Goal: Task Accomplishment & Management: Manage account settings

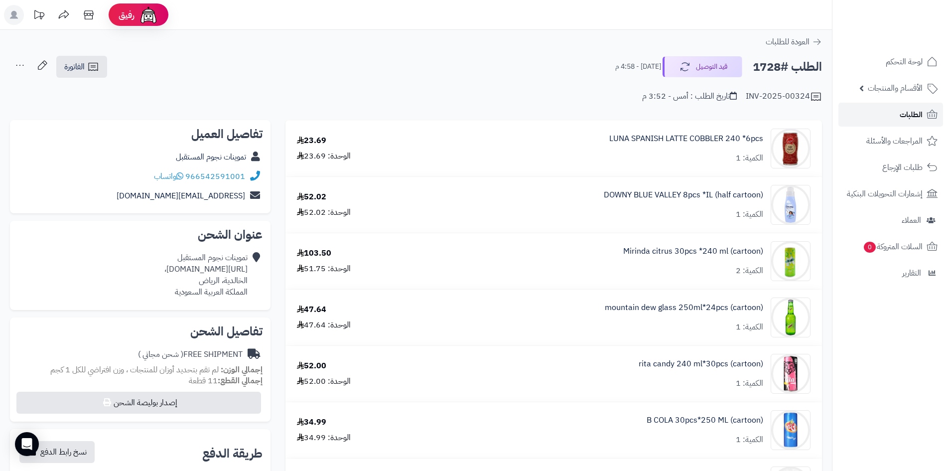
click at [890, 118] on link "الطلبات" at bounding box center [890, 115] width 105 height 24
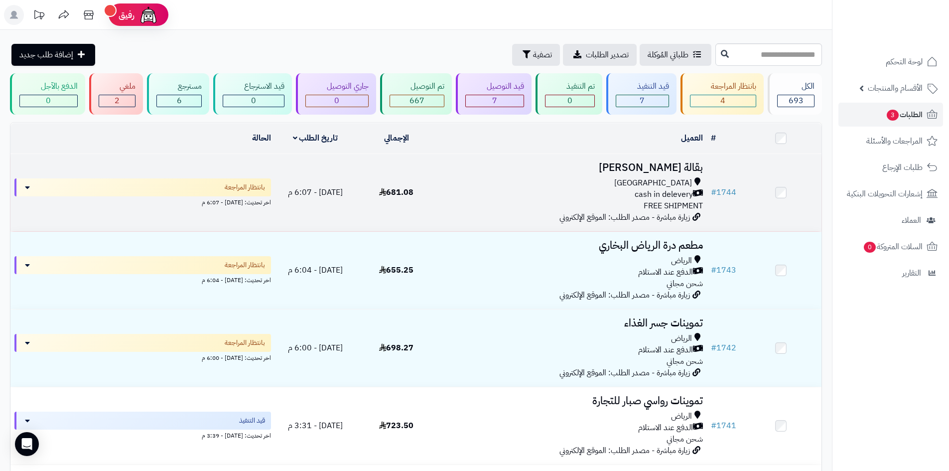
click at [576, 197] on div "cash in delevery" at bounding box center [572, 194] width 262 height 11
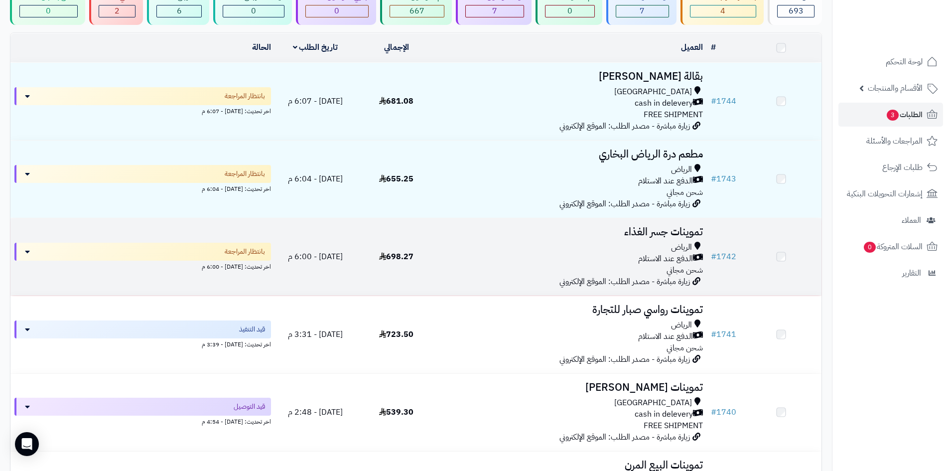
scroll to position [100, 0]
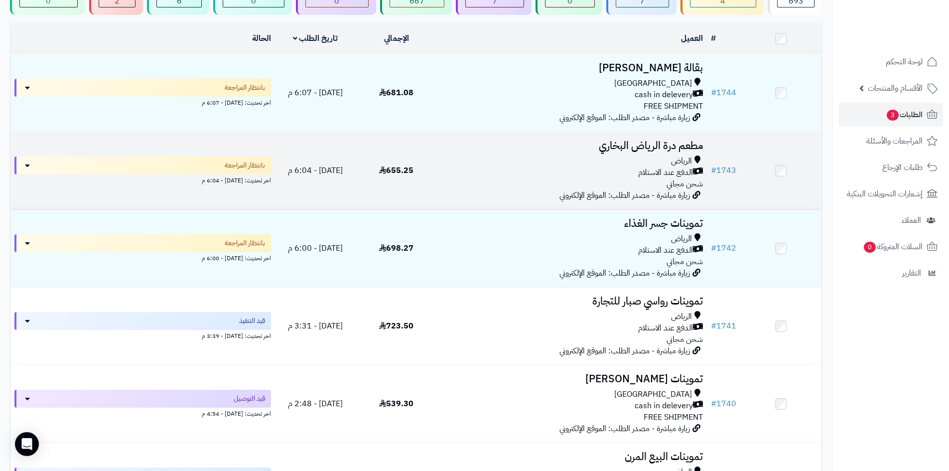
click at [527, 167] on div "الدفع عند الاستلام" at bounding box center [572, 172] width 262 height 11
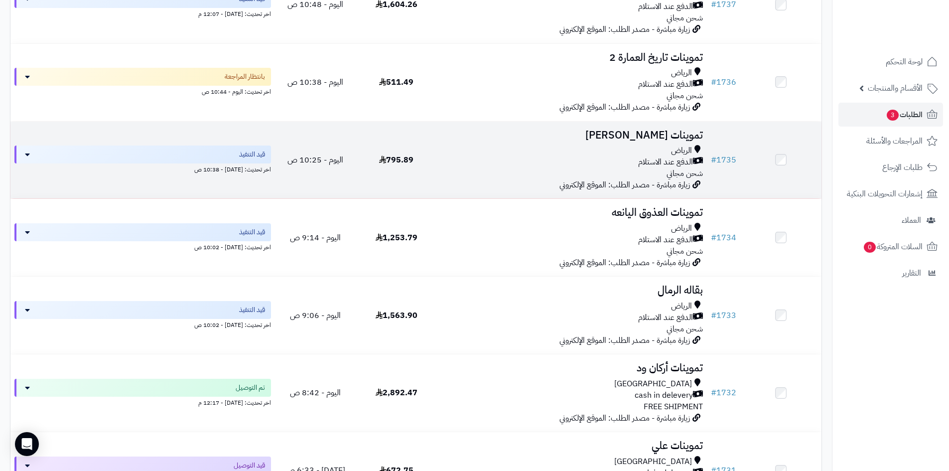
scroll to position [648, 0]
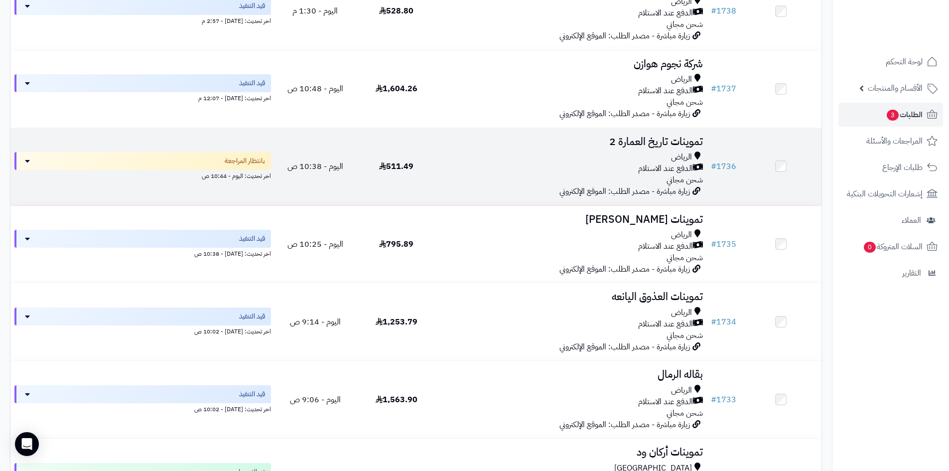
click at [424, 188] on td "511.49" at bounding box center [396, 166] width 81 height 77
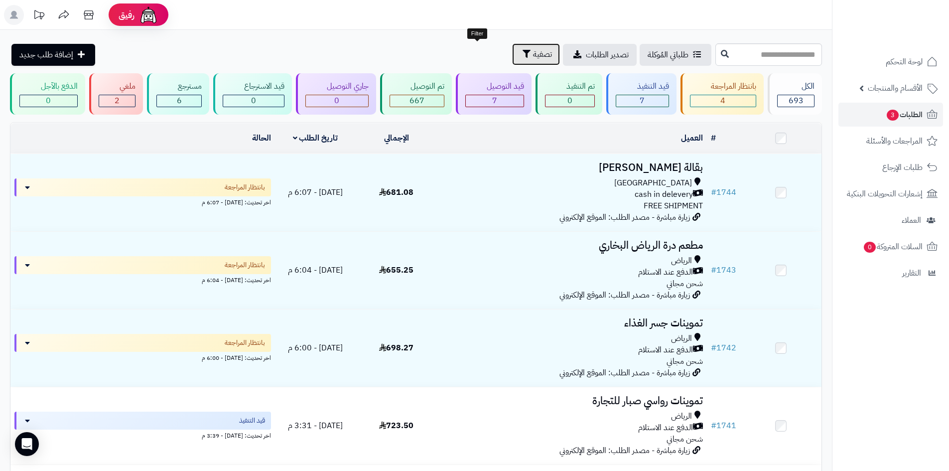
click at [533, 54] on span "تصفية" at bounding box center [542, 54] width 19 height 12
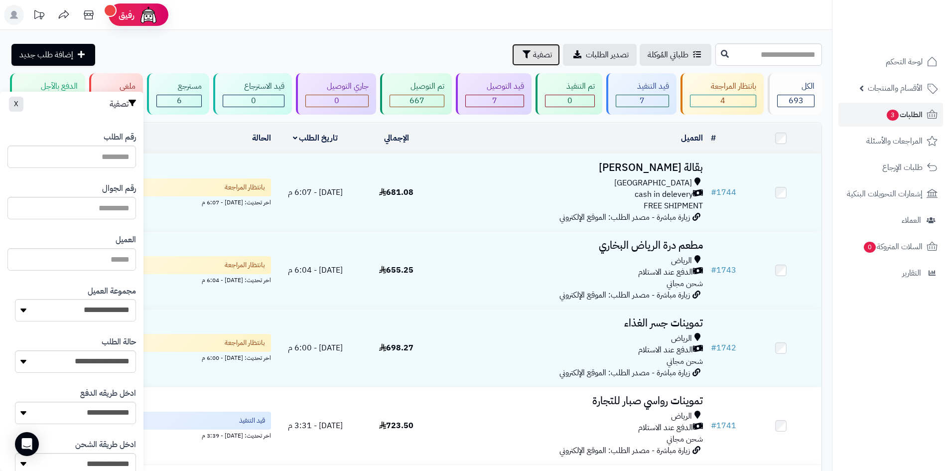
scroll to position [60, 0]
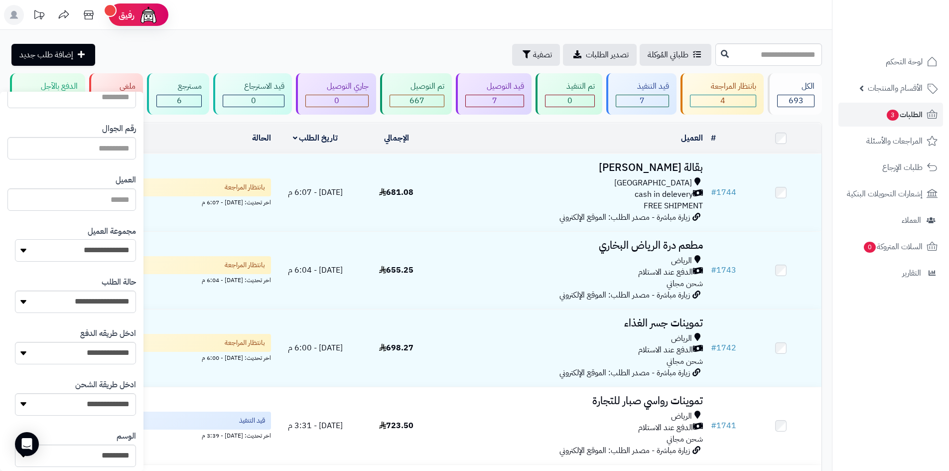
click at [27, 245] on select "**********" at bounding box center [75, 250] width 121 height 22
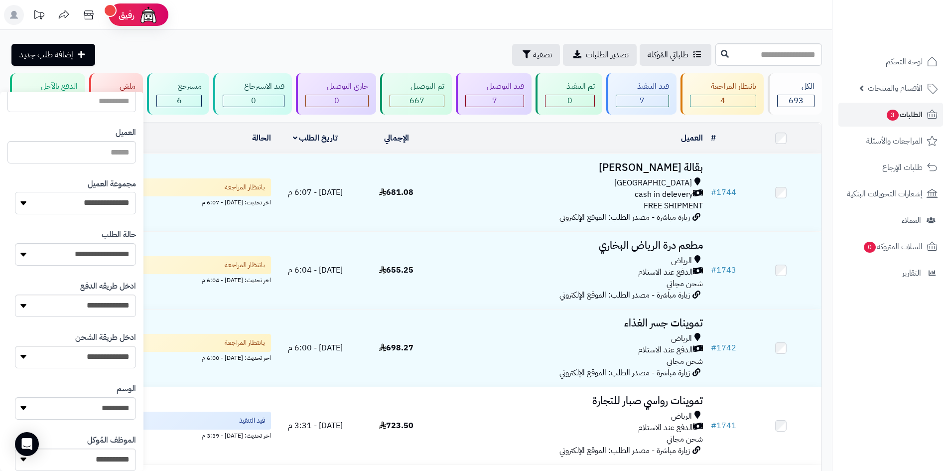
scroll to position [132, 0]
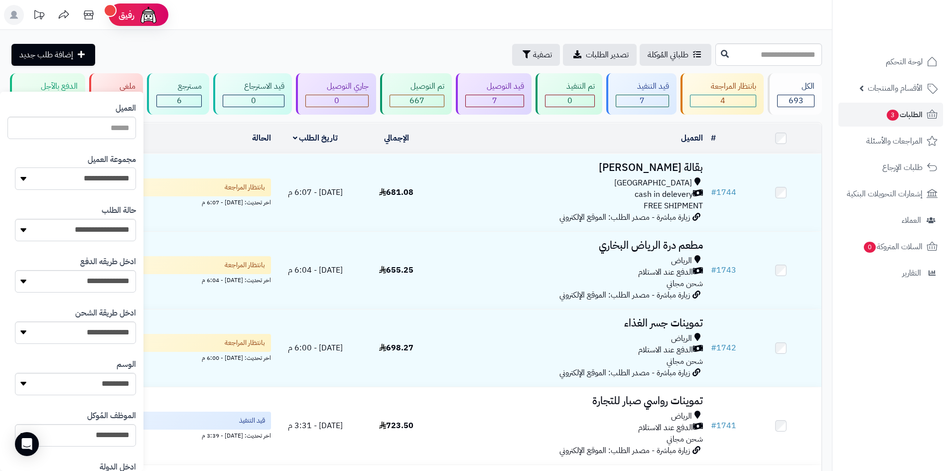
drag, startPoint x: 50, startPoint y: 182, endPoint x: 49, endPoint y: 187, distance: 5.2
click at [50, 182] on select "**********" at bounding box center [75, 178] width 121 height 22
select select "*"
click at [15, 167] on select "**********" at bounding box center [75, 178] width 121 height 22
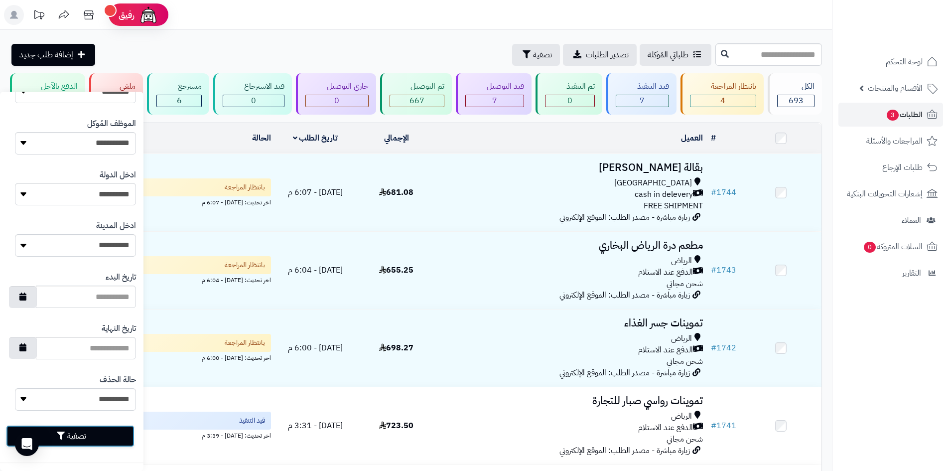
click at [87, 429] on button "تصفية" at bounding box center [70, 436] width 129 height 22
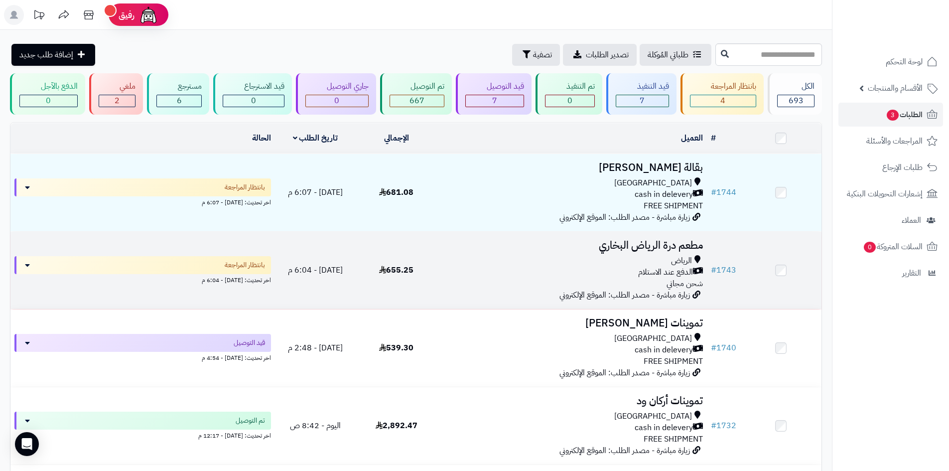
click at [489, 274] on div "الدفع عند الاستلام" at bounding box center [572, 272] width 262 height 11
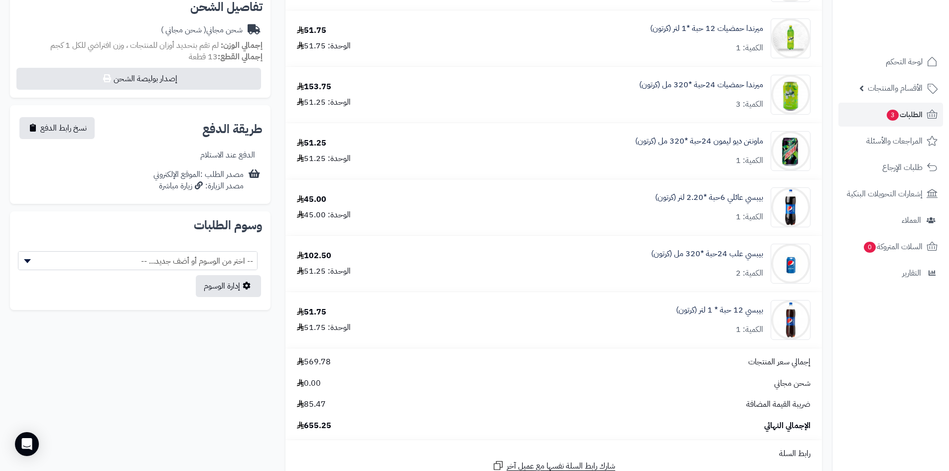
scroll to position [349, 0]
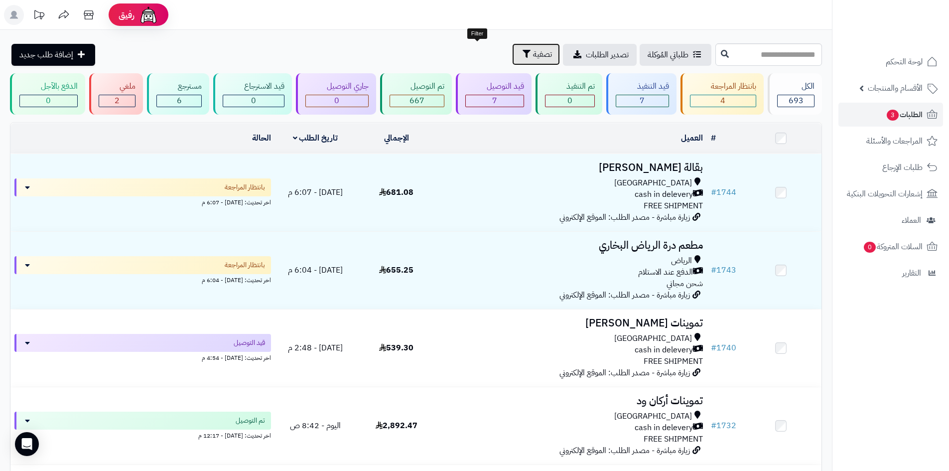
click at [512, 59] on button "تصفية" at bounding box center [536, 54] width 48 height 22
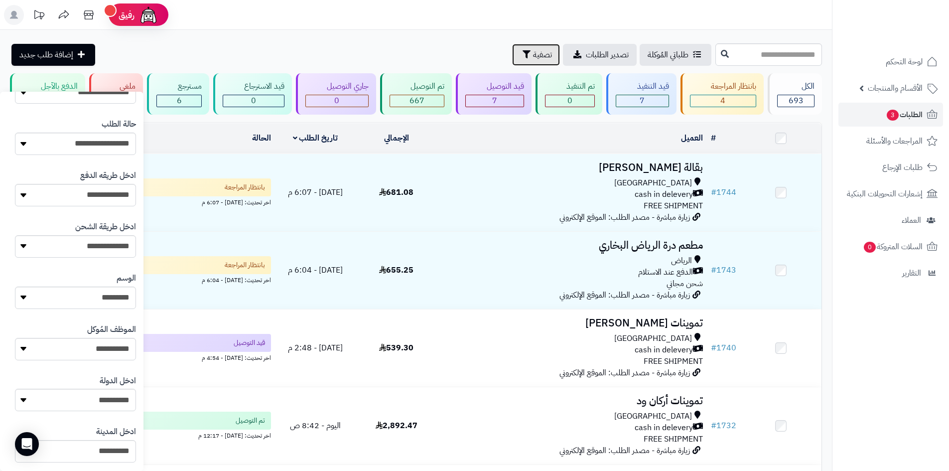
scroll to position [160, 0]
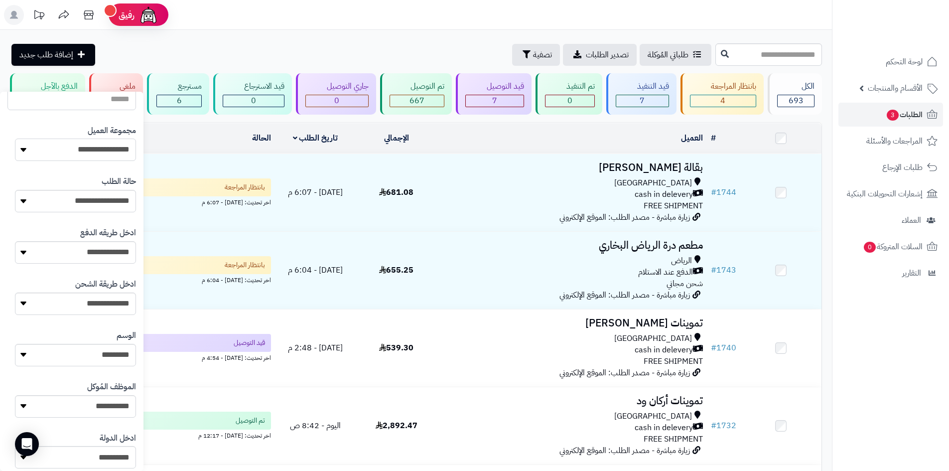
click at [53, 151] on select "**********" at bounding box center [75, 149] width 121 height 22
click at [15, 138] on select "**********" at bounding box center [75, 149] width 121 height 22
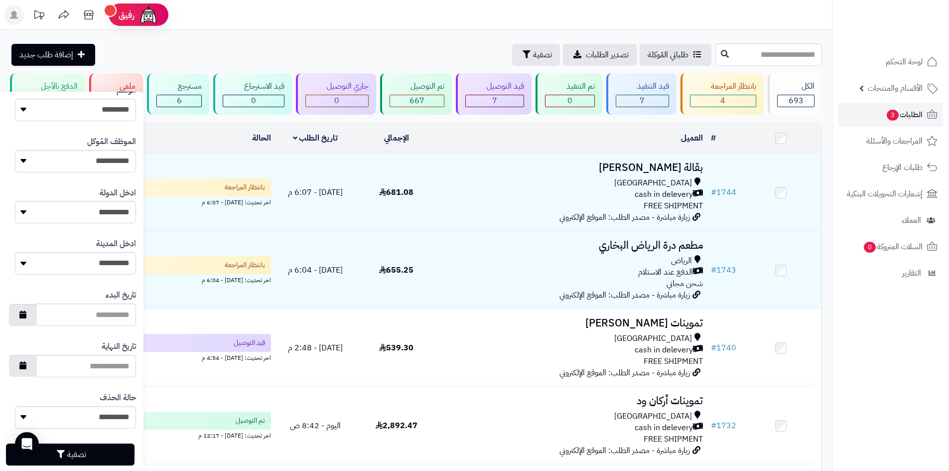
scroll to position [423, 0]
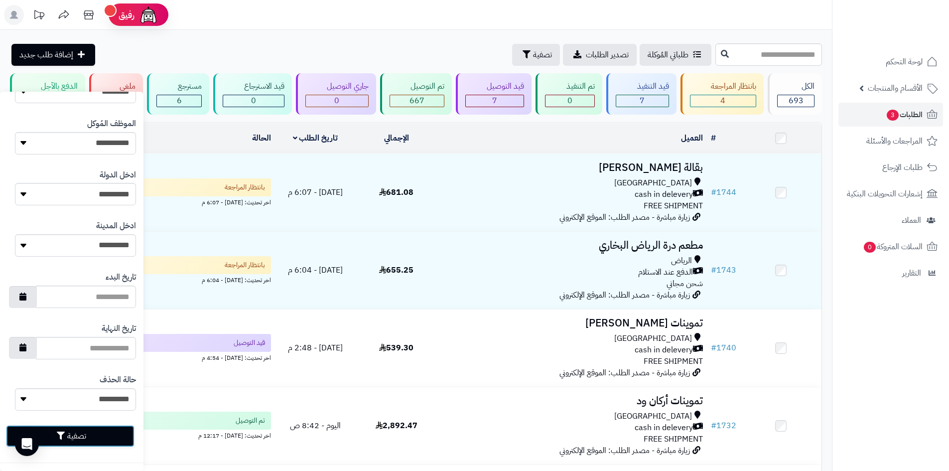
click at [61, 432] on icon "button" at bounding box center [61, 435] width 8 height 8
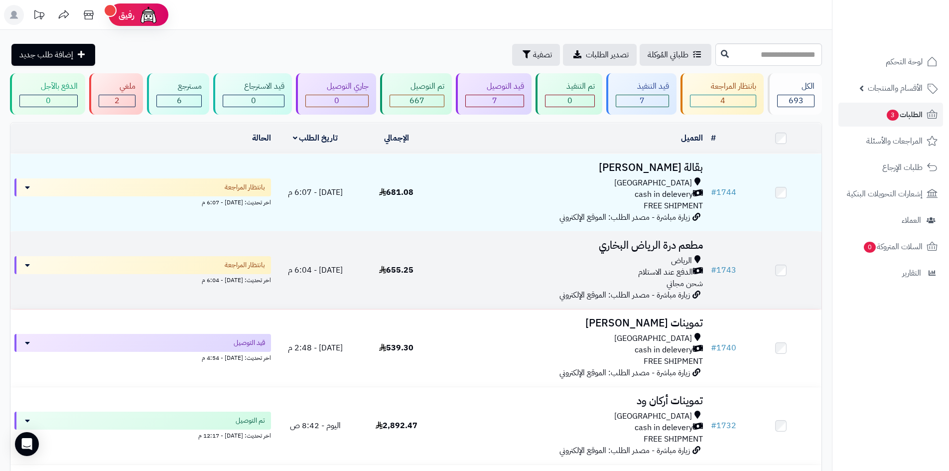
click at [376, 267] on td "655.25" at bounding box center [396, 270] width 81 height 77
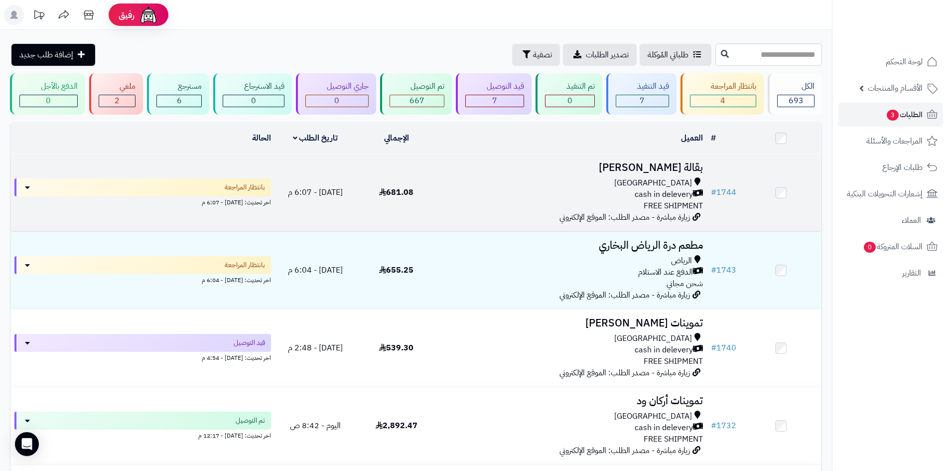
click at [587, 205] on div "[GEOGRAPHIC_DATA] cash in delevery FREE SHIPMENT" at bounding box center [572, 194] width 262 height 34
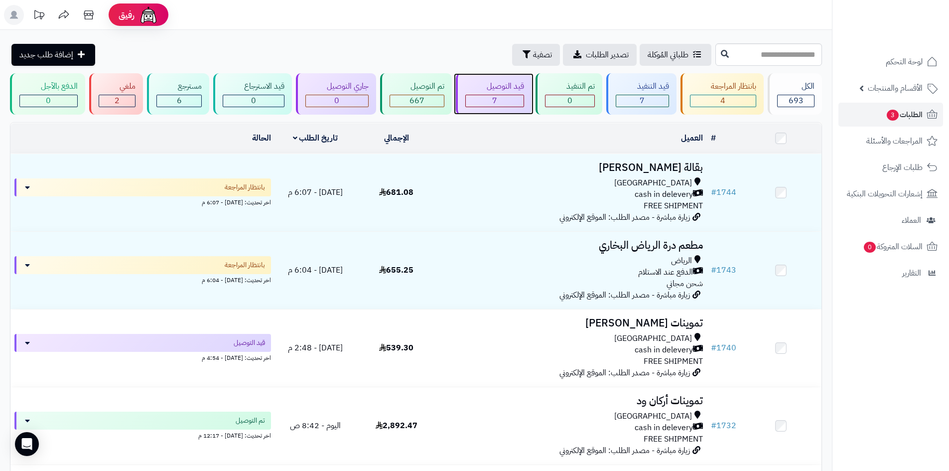
click at [496, 95] on span "7" at bounding box center [494, 101] width 5 height 12
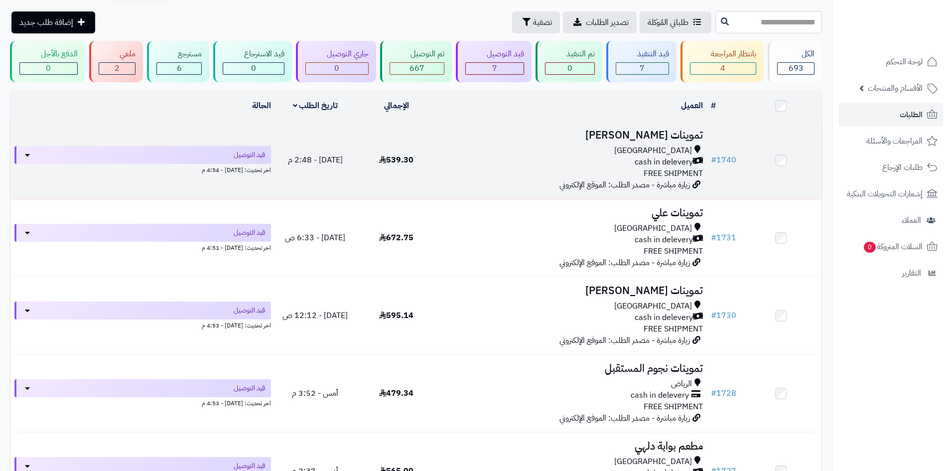
scroll to position [50, 0]
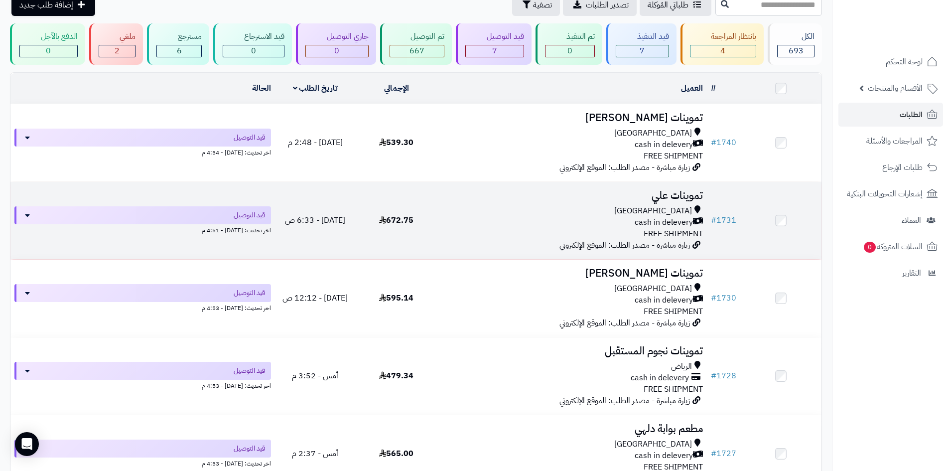
click at [472, 225] on div "cash in delevery" at bounding box center [572, 222] width 262 height 11
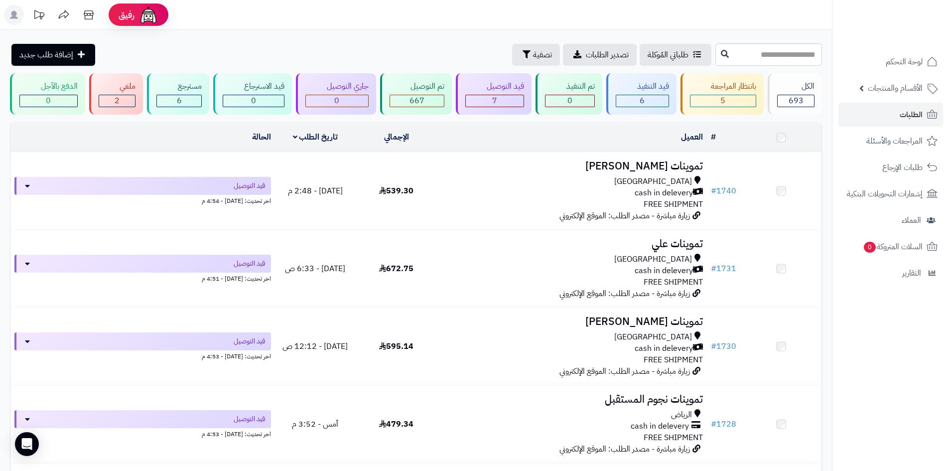
scroll to position [50, 0]
